Goal: Task Accomplishment & Management: Use online tool/utility

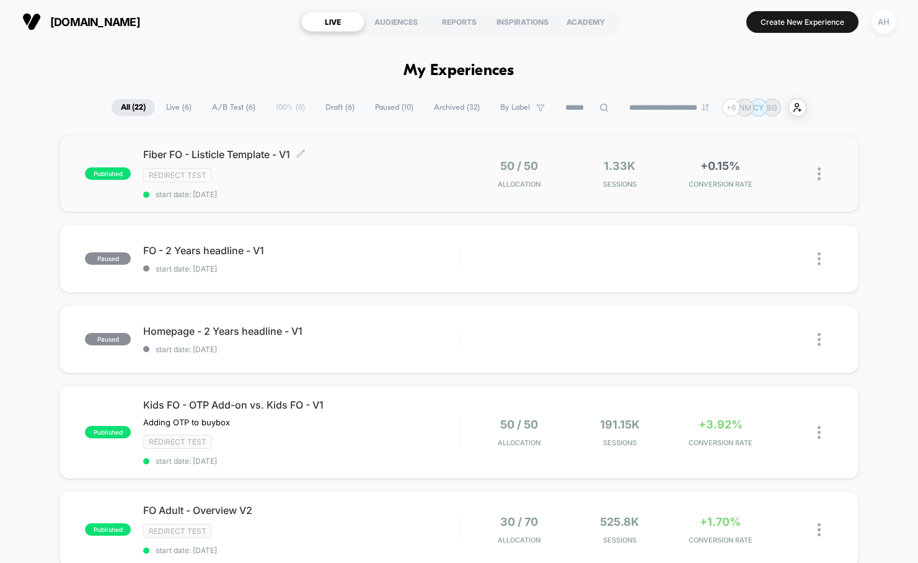
click at [387, 182] on div "Redirect Test" at bounding box center [300, 175] width 315 height 14
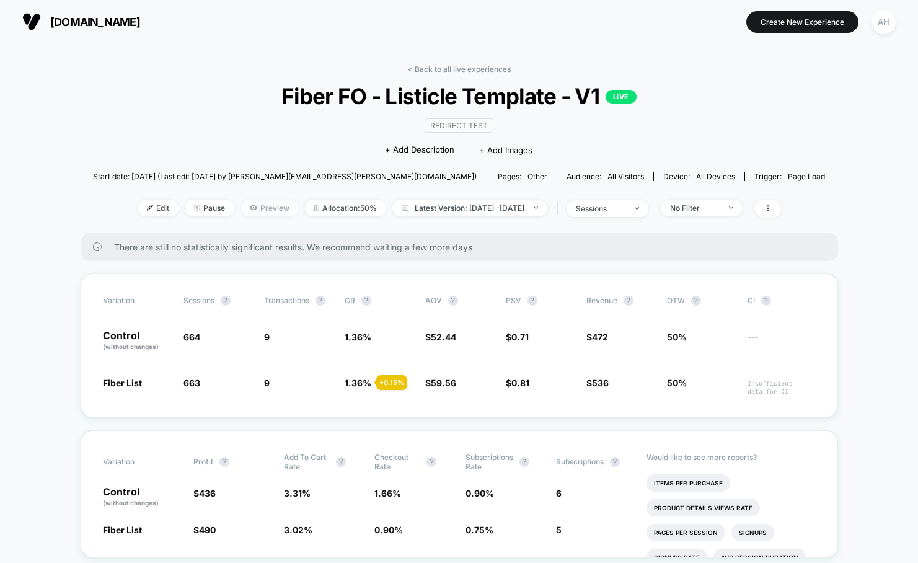
click at [242, 208] on span "Preview" at bounding box center [270, 208] width 58 height 17
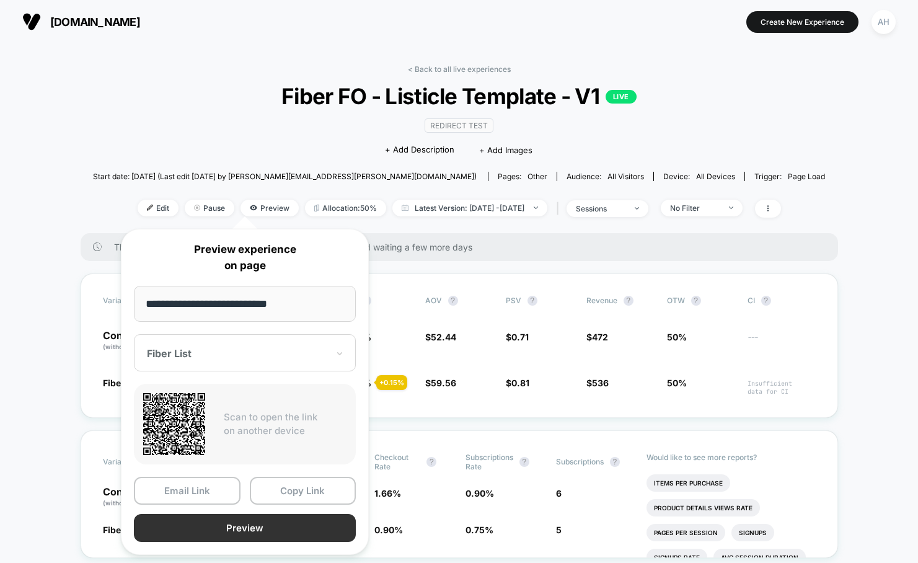
click at [234, 523] on button "Preview" at bounding box center [245, 528] width 222 height 28
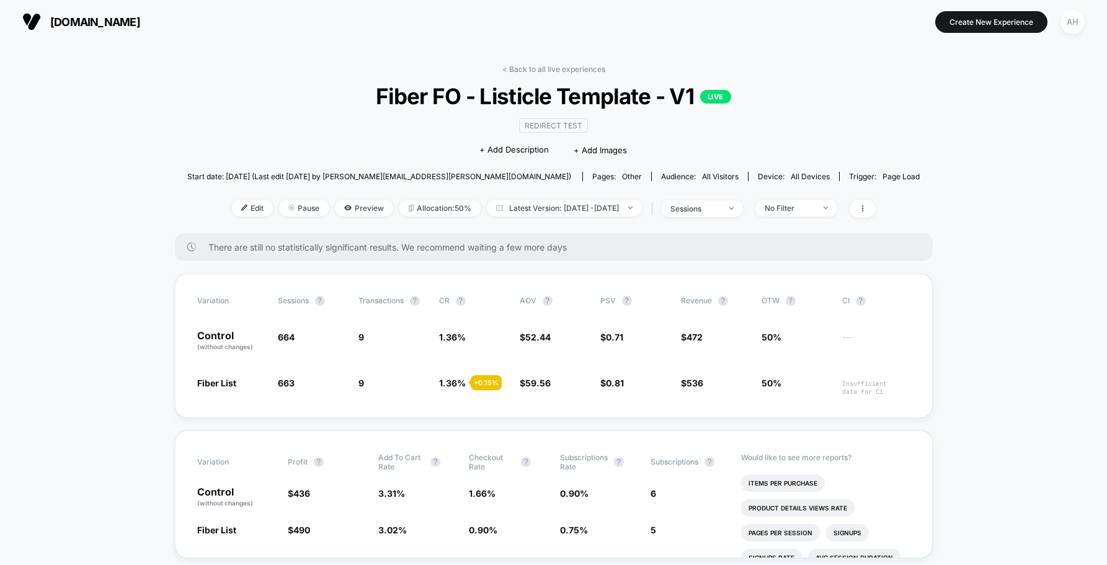
click at [548, 83] on span "Fiber FO - Listicle Template - V1 LIVE" at bounding box center [553, 96] width 658 height 26
click at [550, 68] on link "< Back to all live experiences" at bounding box center [553, 68] width 103 height 9
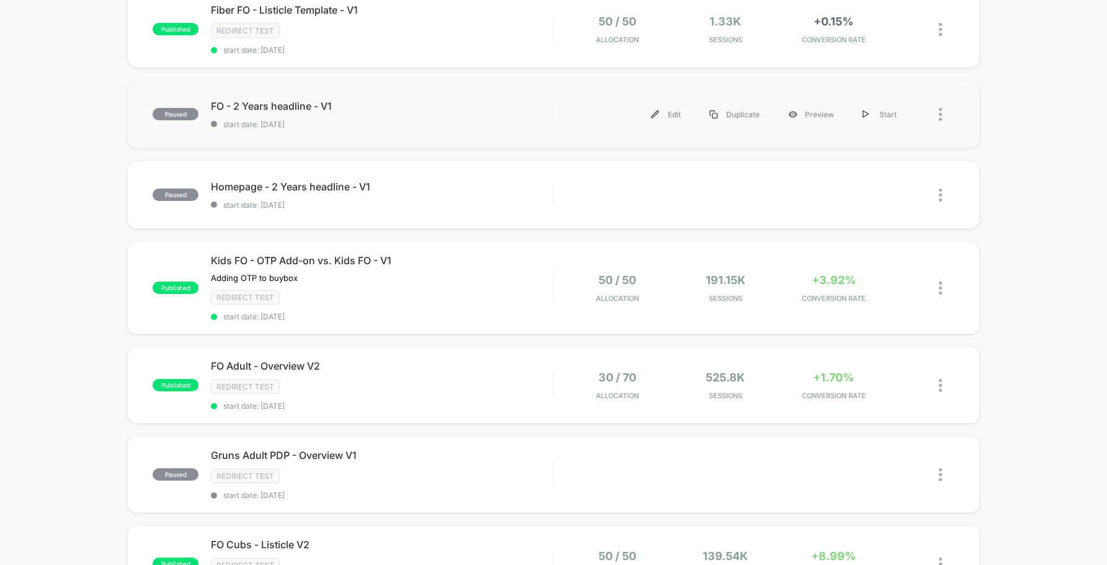
scroll to position [272, 0]
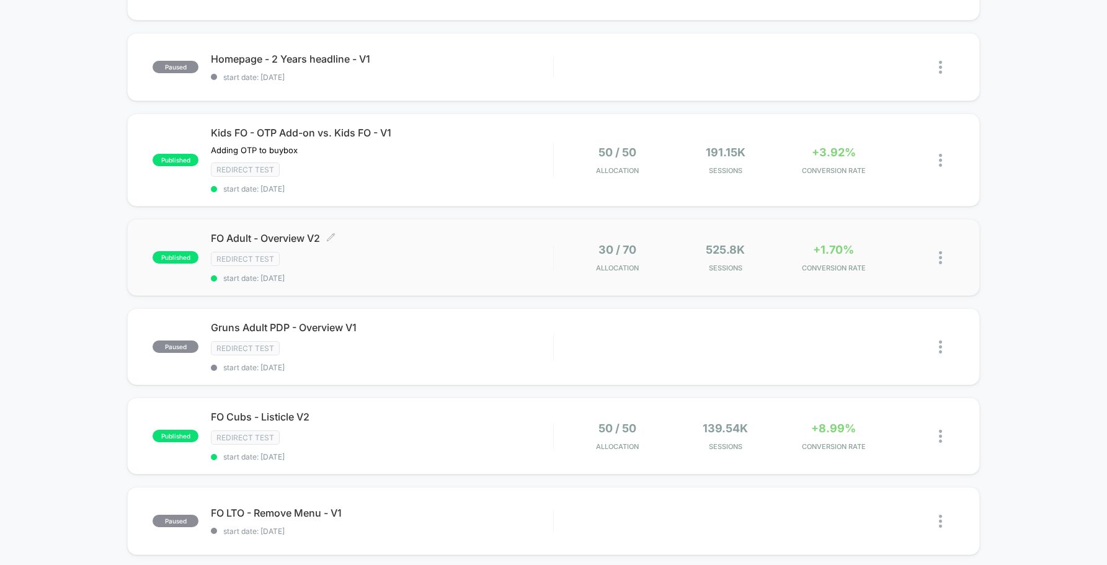
click at [421, 243] on span "FO Adult - Overview V2 Click to edit experience details" at bounding box center [382, 238] width 342 height 12
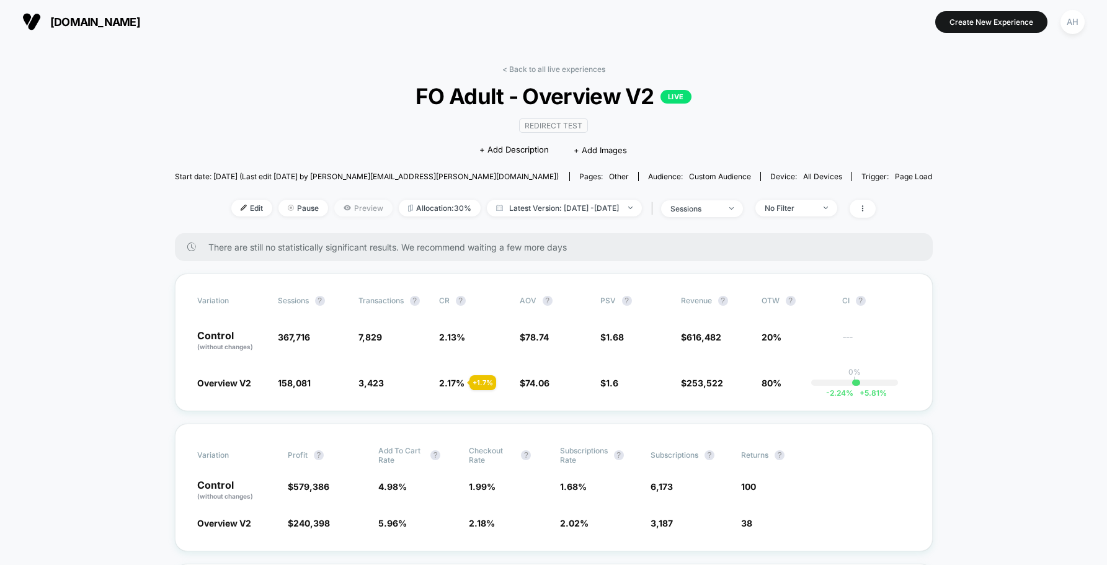
click at [342, 214] on span "Preview" at bounding box center [363, 208] width 58 height 17
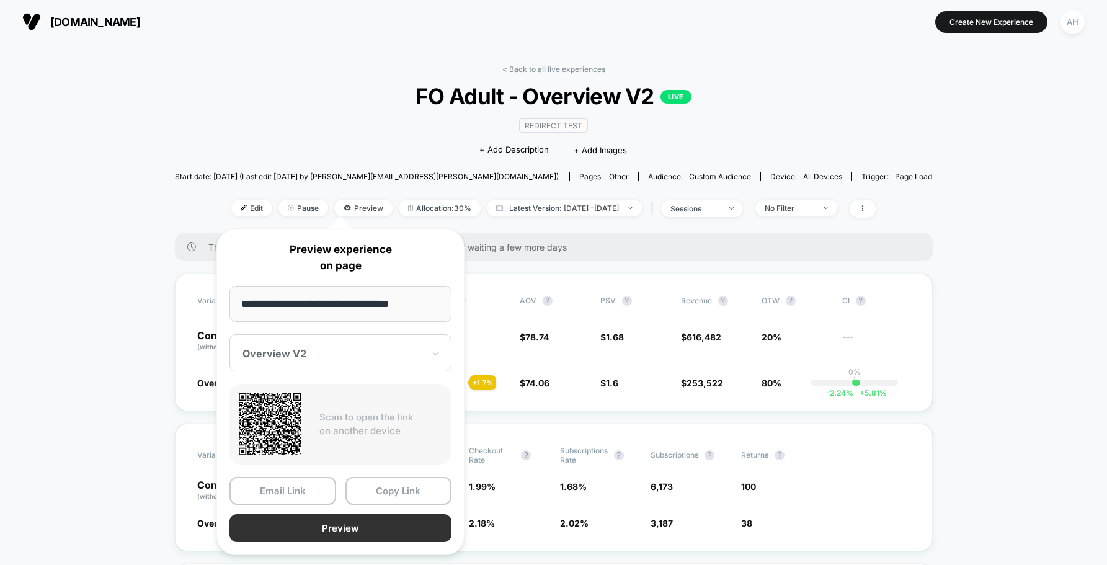
click at [350, 518] on button "Preview" at bounding box center [340, 528] width 222 height 28
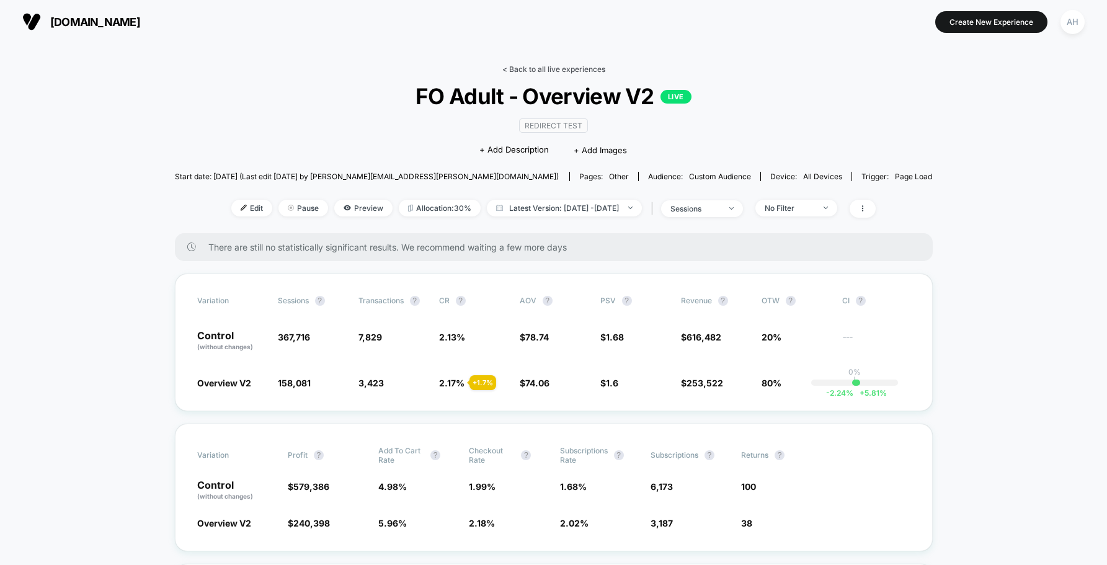
click at [542, 69] on link "< Back to all live experiences" at bounding box center [553, 68] width 103 height 9
